Goal: Information Seeking & Learning: Learn about a topic

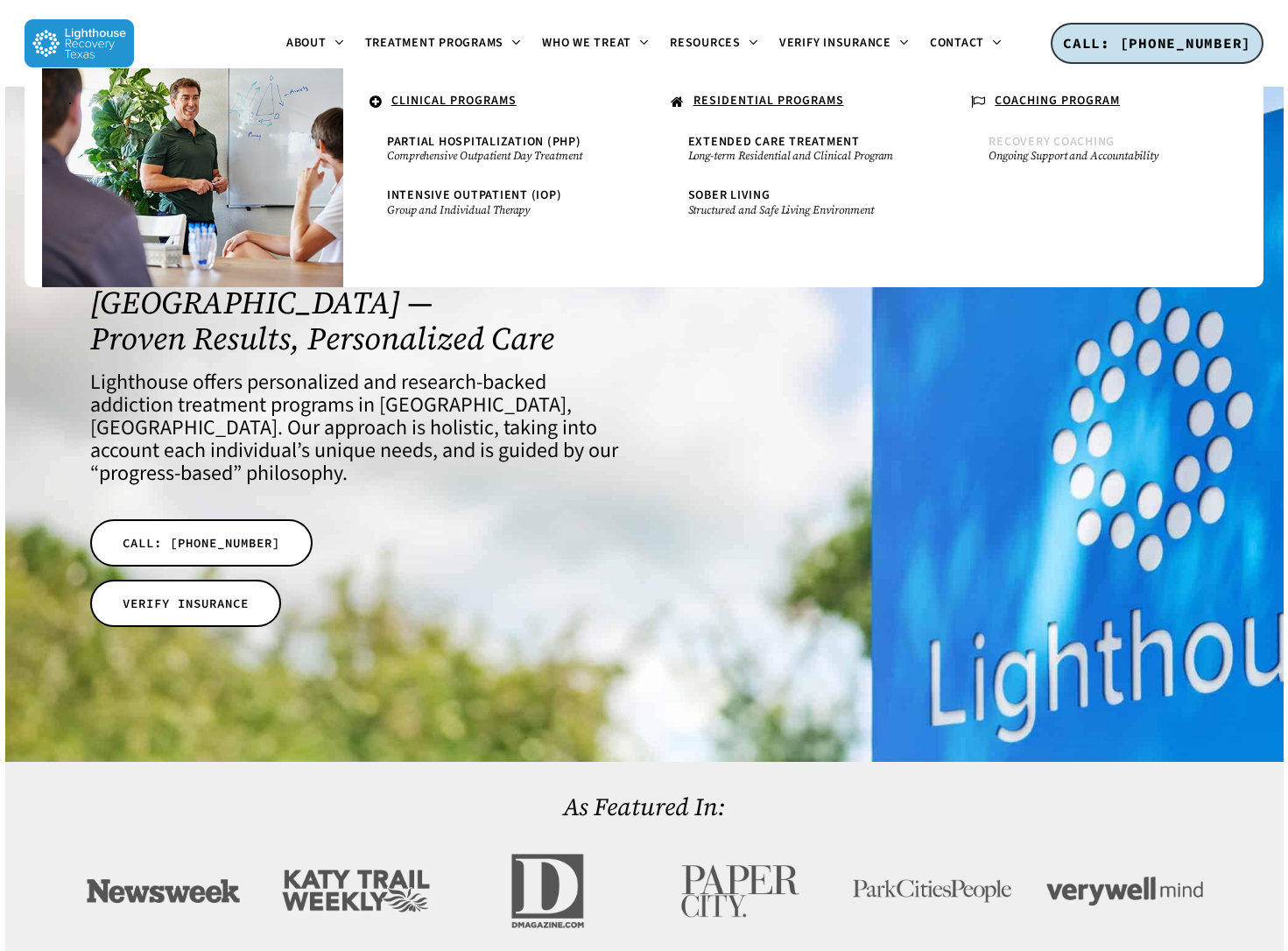
click at [1070, 136] on span "Recovery Coaching" at bounding box center [1052, 142] width 126 height 18
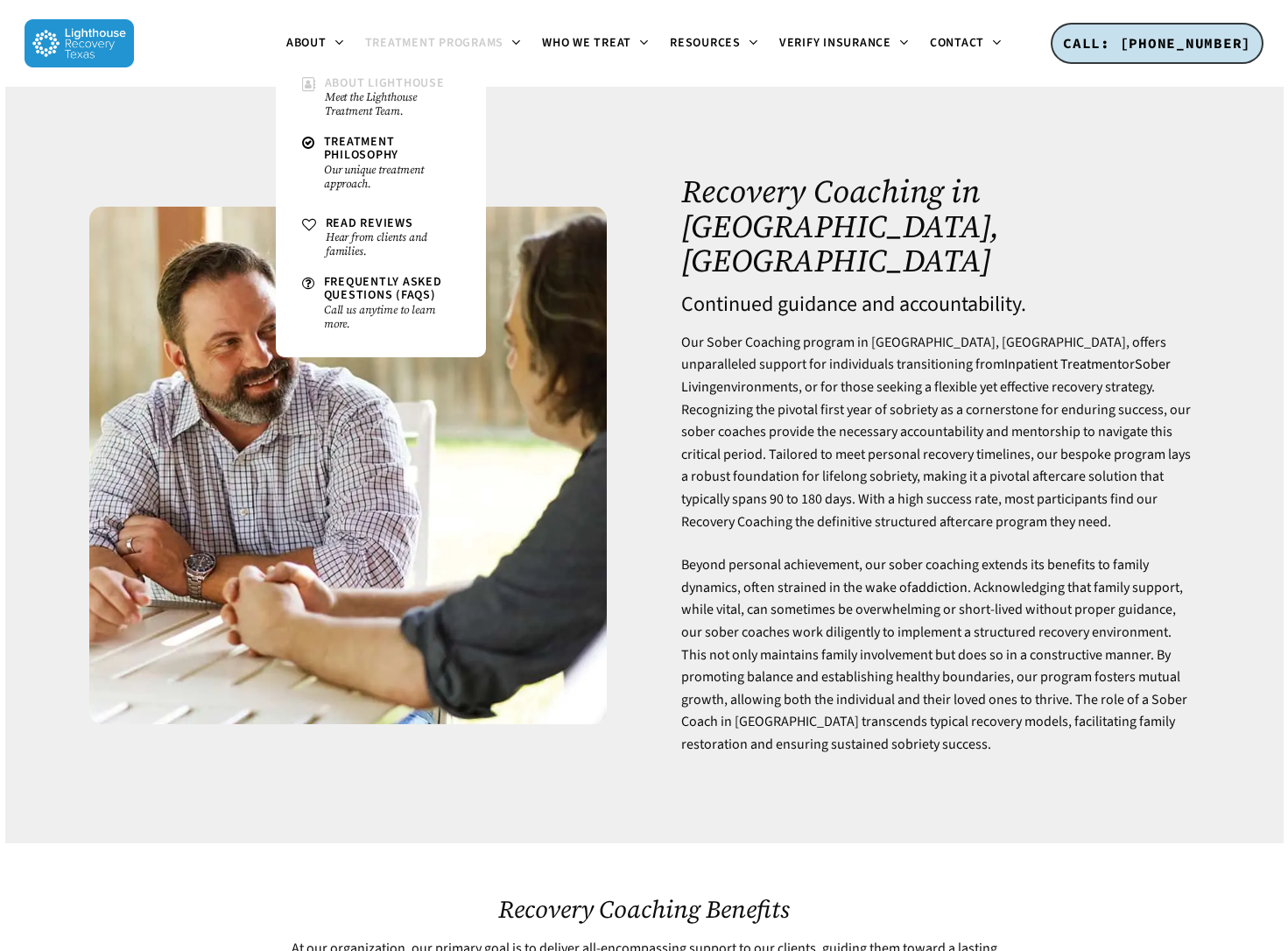
click at [351, 90] on small "Meet the Lighthouse Treatment Team." at bounding box center [392, 104] width 135 height 28
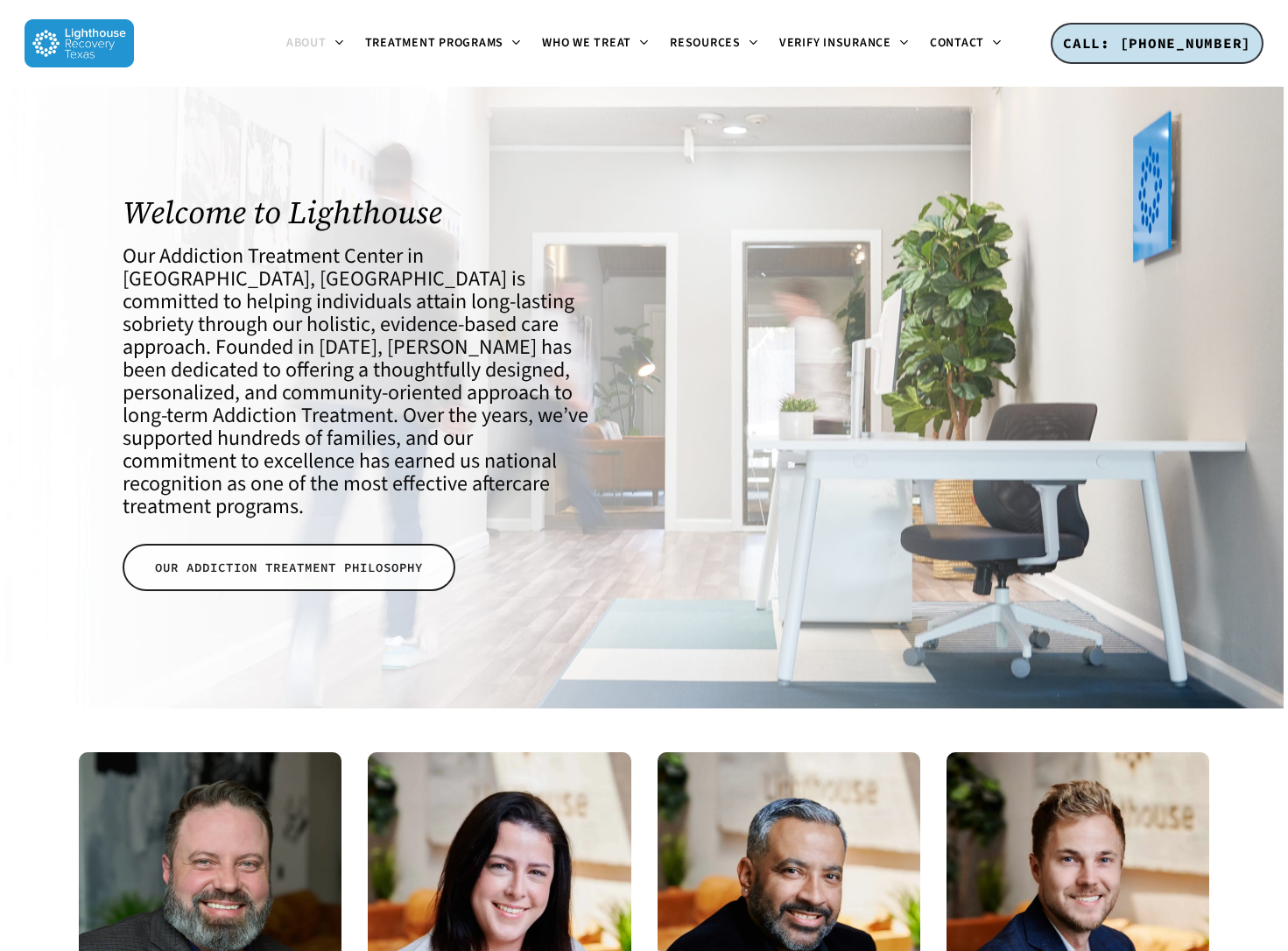
click at [330, 559] on span "OUR ADDICTION TREATMENT PHILOSOPHY" at bounding box center [288, 567] width 268 height 18
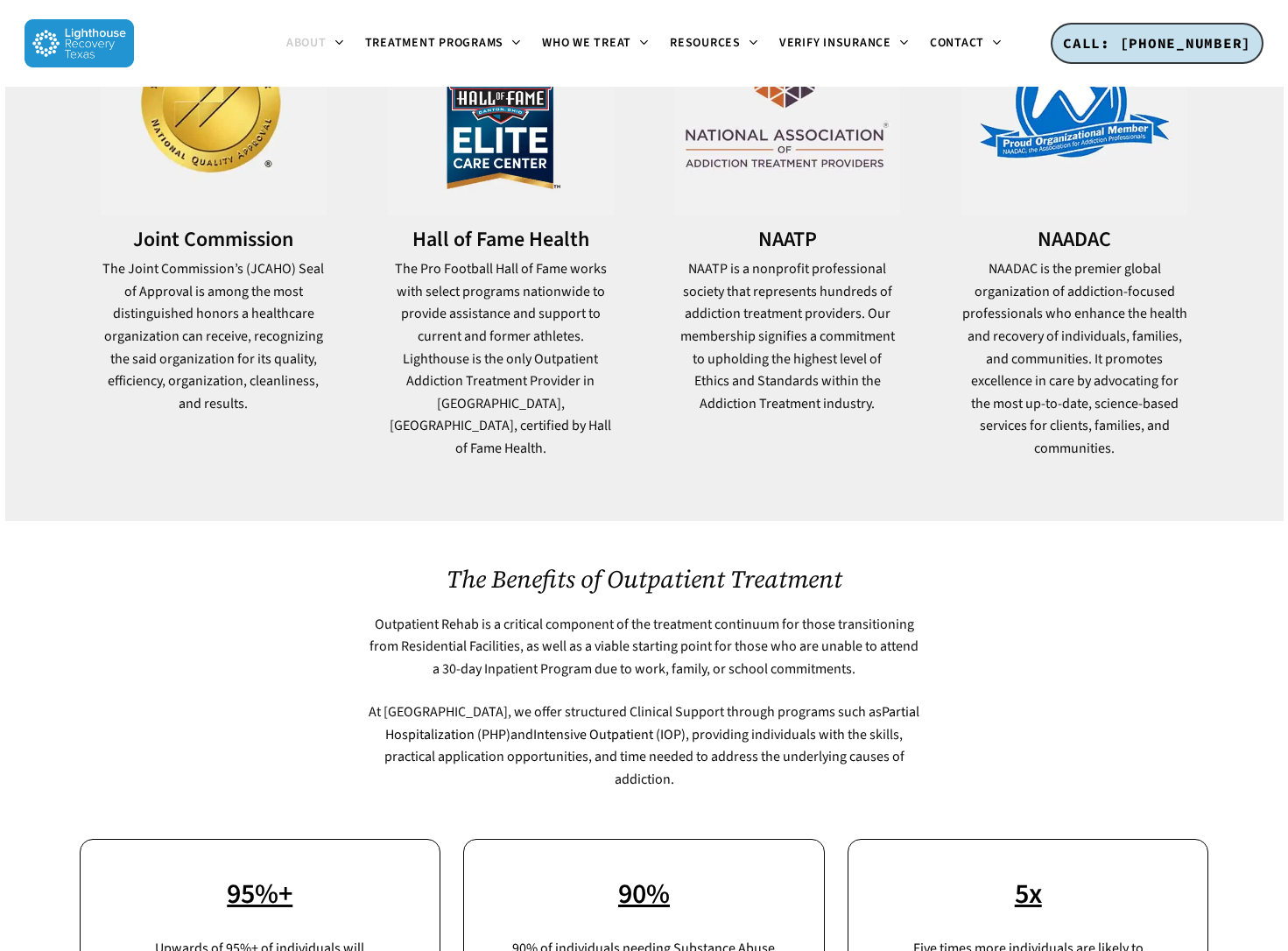
scroll to position [1576, 0]
